Goal: Transaction & Acquisition: Subscribe to service/newsletter

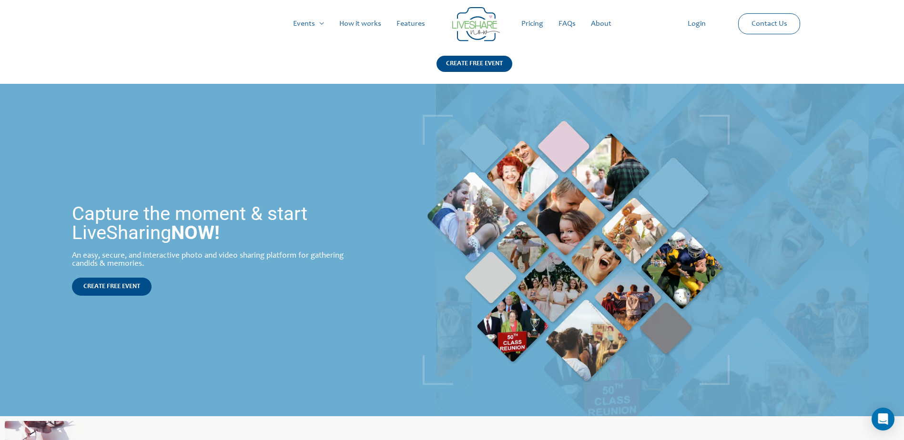
click at [530, 22] on link "Pricing" at bounding box center [532, 24] width 37 height 31
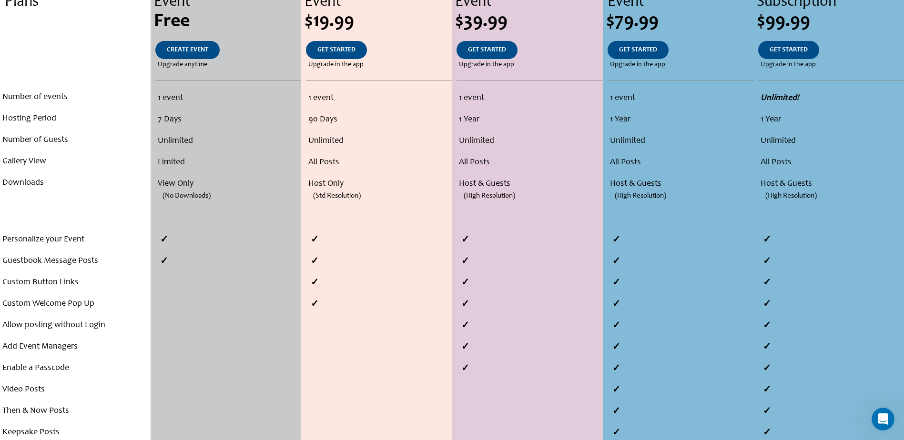
scroll to position [238, 0]
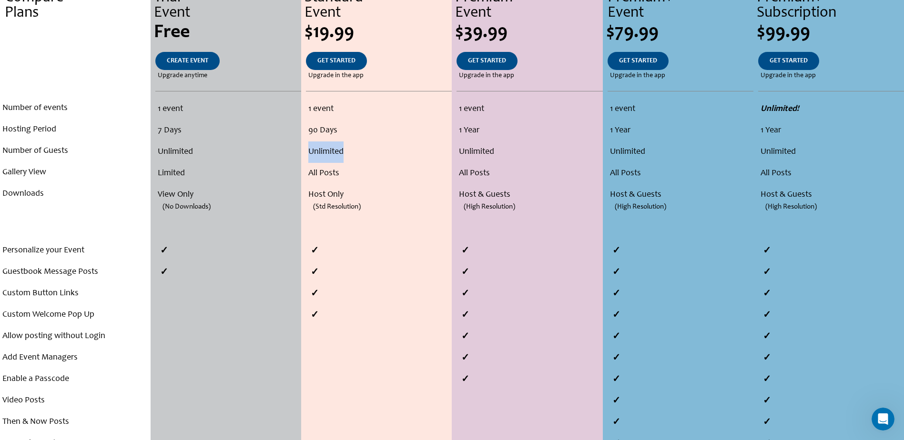
drag, startPoint x: 350, startPoint y: 153, endPoint x: 310, endPoint y: 149, distance: 40.2
click at [310, 149] on li "Unlimited" at bounding box center [378, 152] width 141 height 21
drag, startPoint x: 310, startPoint y: 149, endPoint x: 385, endPoint y: 173, distance: 78.5
click at [385, 173] on li "All Posts" at bounding box center [378, 173] width 141 height 21
click at [344, 58] on span "GET STARTED" at bounding box center [336, 61] width 38 height 7
